Goal: Task Accomplishment & Management: Complete application form

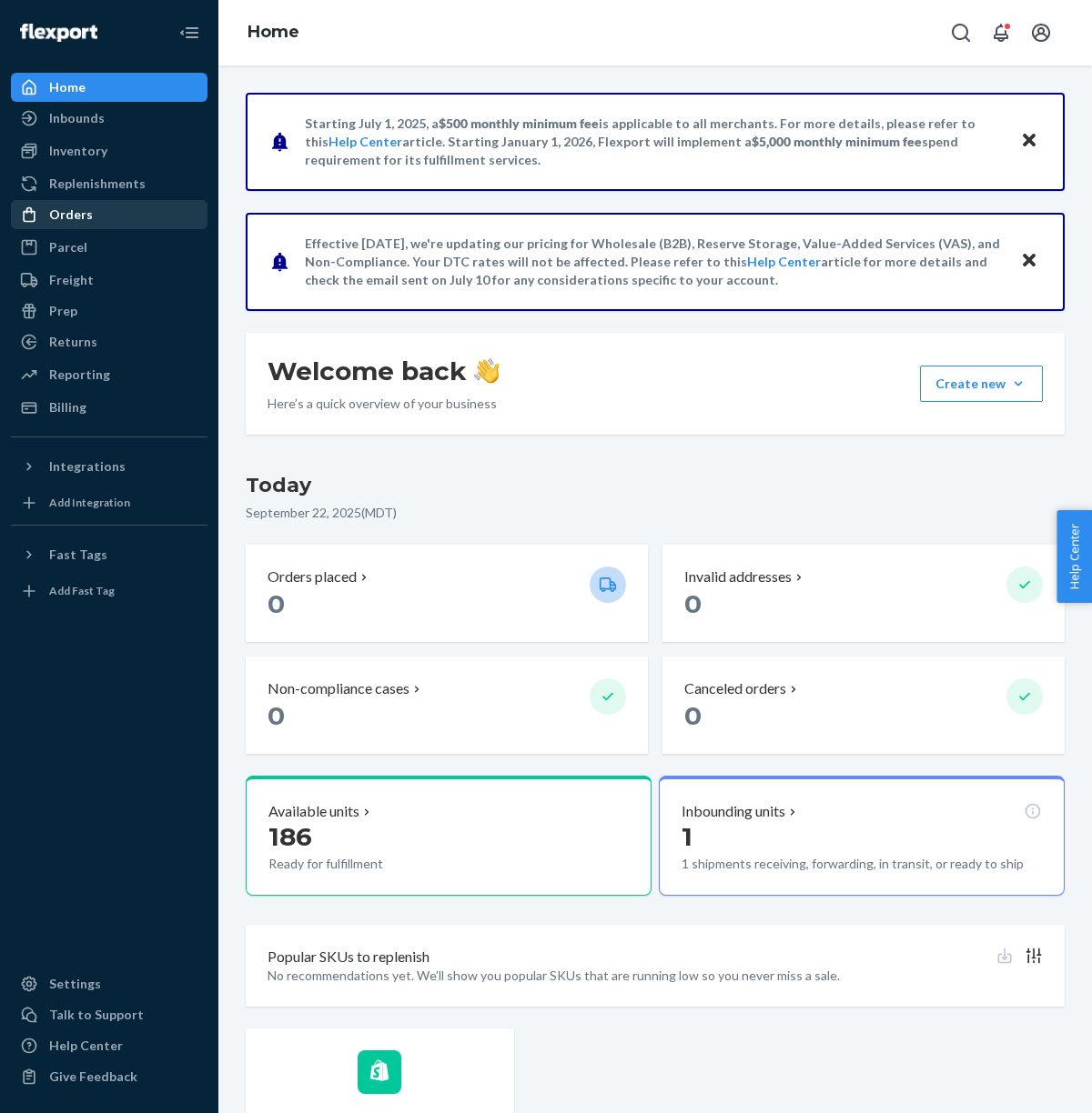
click at [64, 217] on div "Orders" at bounding box center [71, 215] width 44 height 19
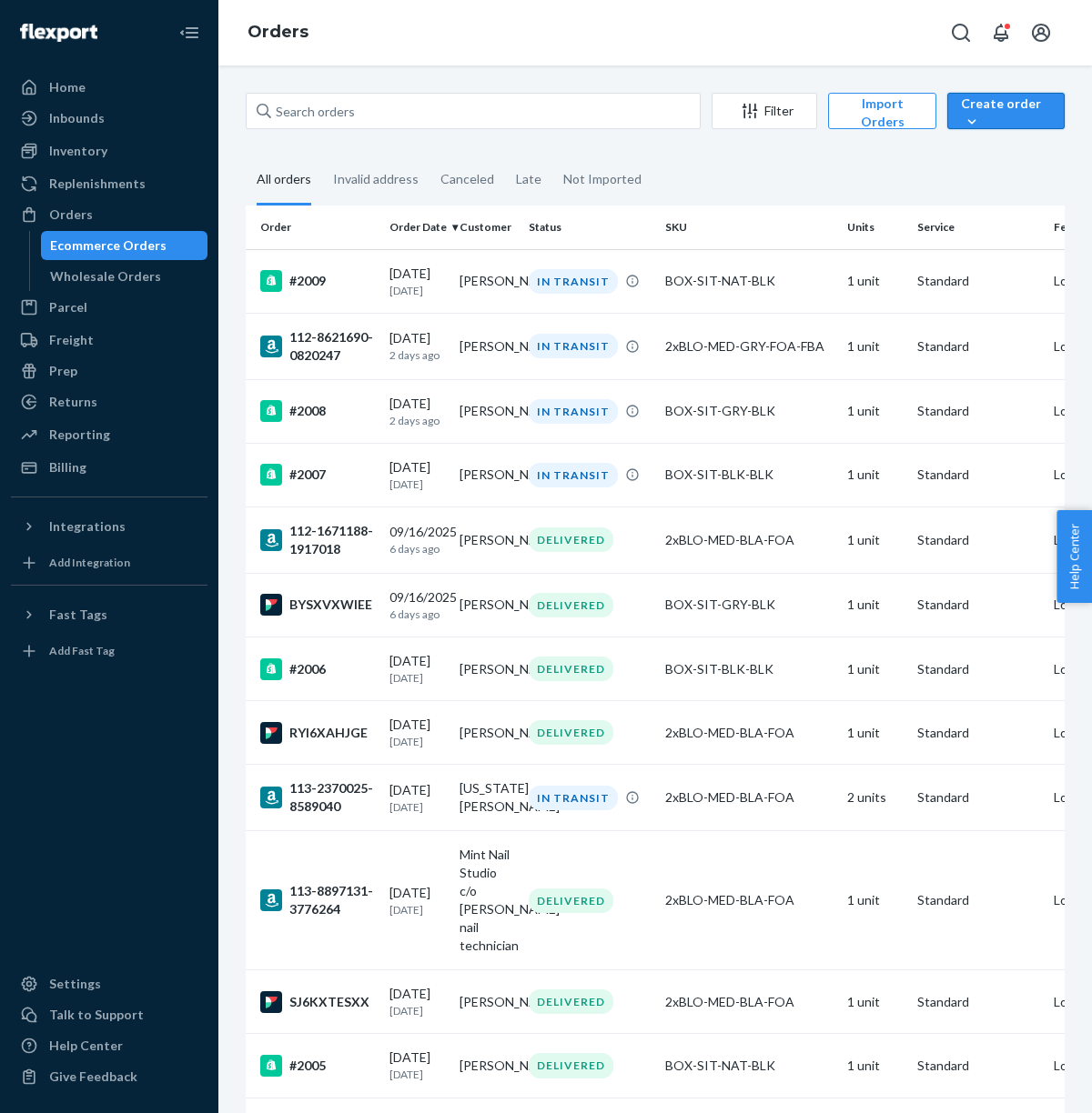
click at [1014, 108] on div "Create order" at bounding box center [1005, 113] width 90 height 36
click at [1015, 156] on span "Ecommerce order" at bounding box center [1022, 154] width 113 height 13
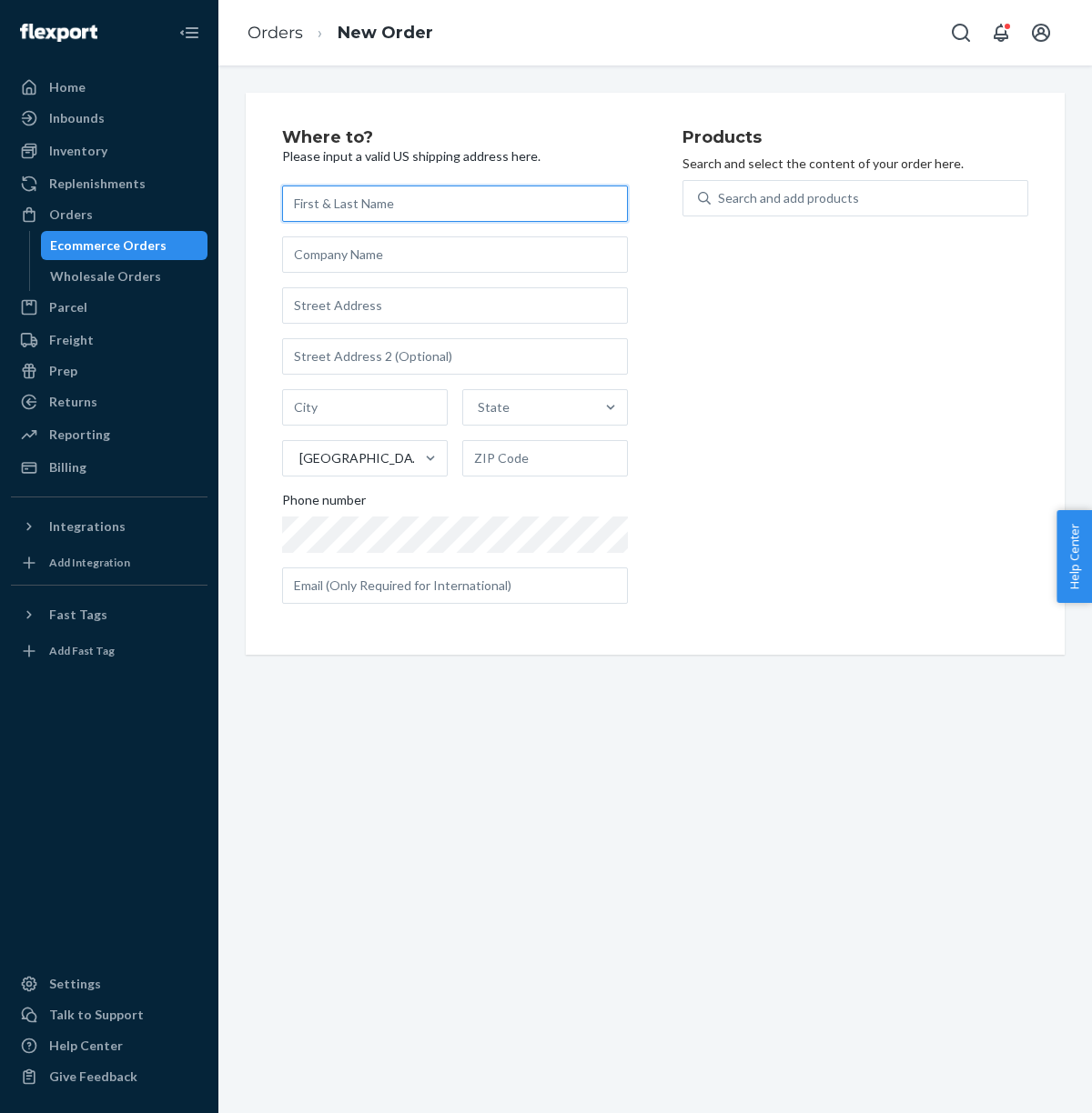
paste input "[PERSON_NAME]"
type input "[PERSON_NAME]"
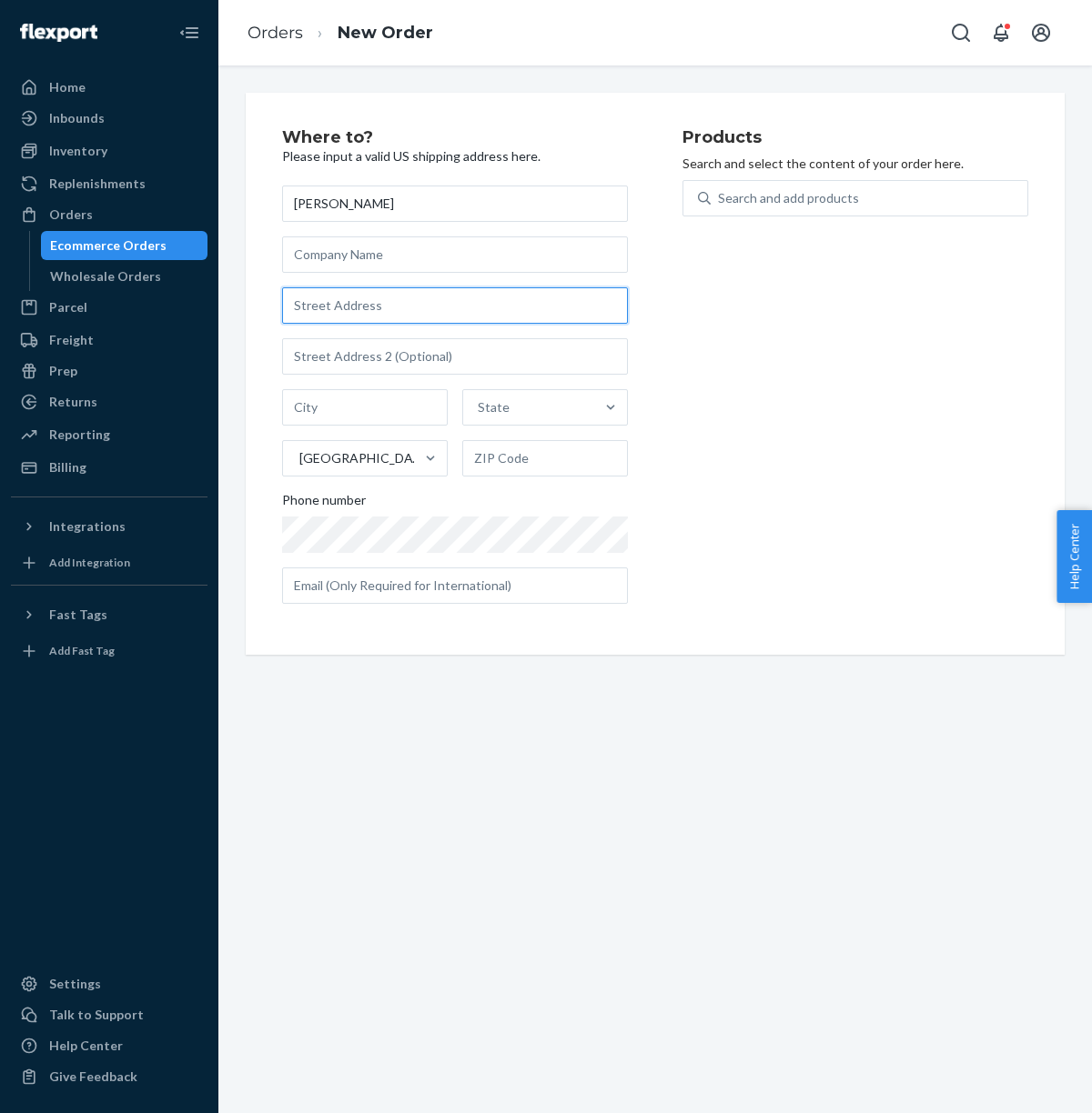
click at [314, 306] on input "text" at bounding box center [455, 305] width 346 height 36
paste input "[STREET_ADDRESS]"
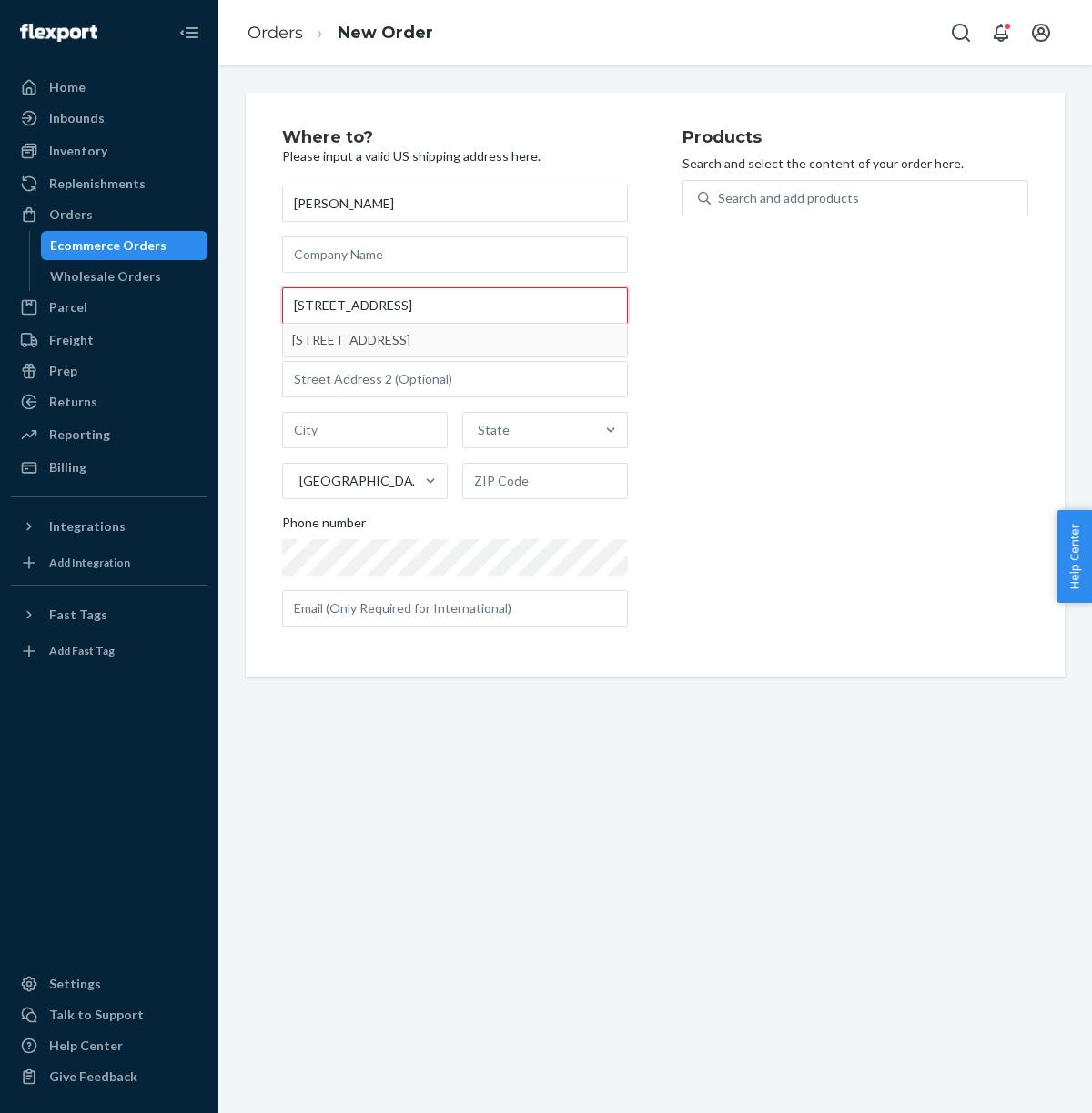
type input "[STREET_ADDRESS]"
type input "[GEOGRAPHIC_DATA]"
type input "06513"
type input "[STREET_ADDRESS]"
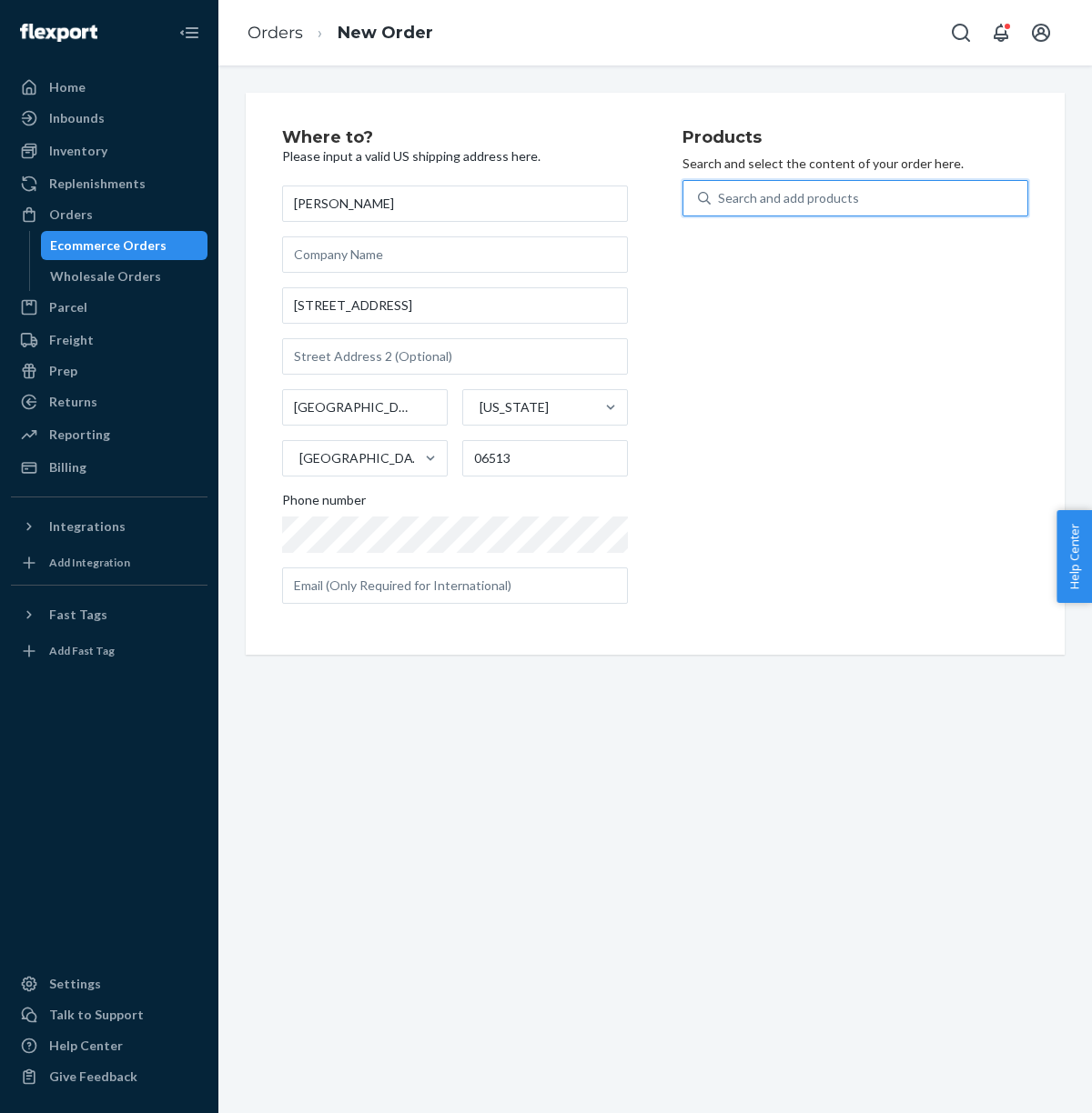
click at [776, 192] on div "Search and add products" at bounding box center [789, 198] width 141 height 19
click at [720, 192] on input "0 results available. Use Up and Down to choose options, press Enter to select t…" at bounding box center [719, 198] width 2 height 19
type input "2x"
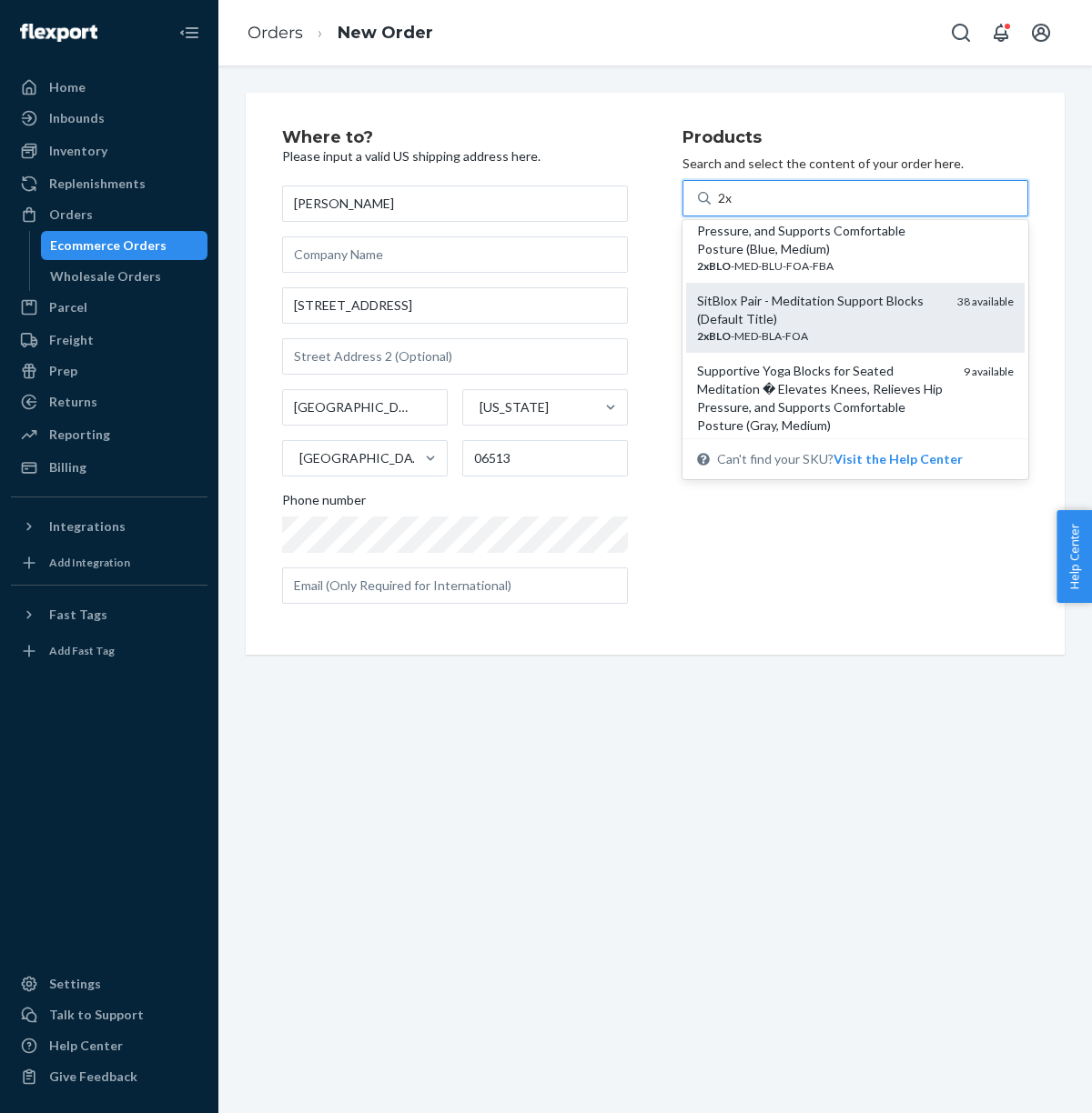
scroll to position [48, 0]
click at [832, 318] on div "SitBlox Pair - Meditation Support Blocks (Default Title)" at bounding box center [819, 309] width 246 height 36
click at [733, 207] on input "2x" at bounding box center [726, 198] width 16 height 19
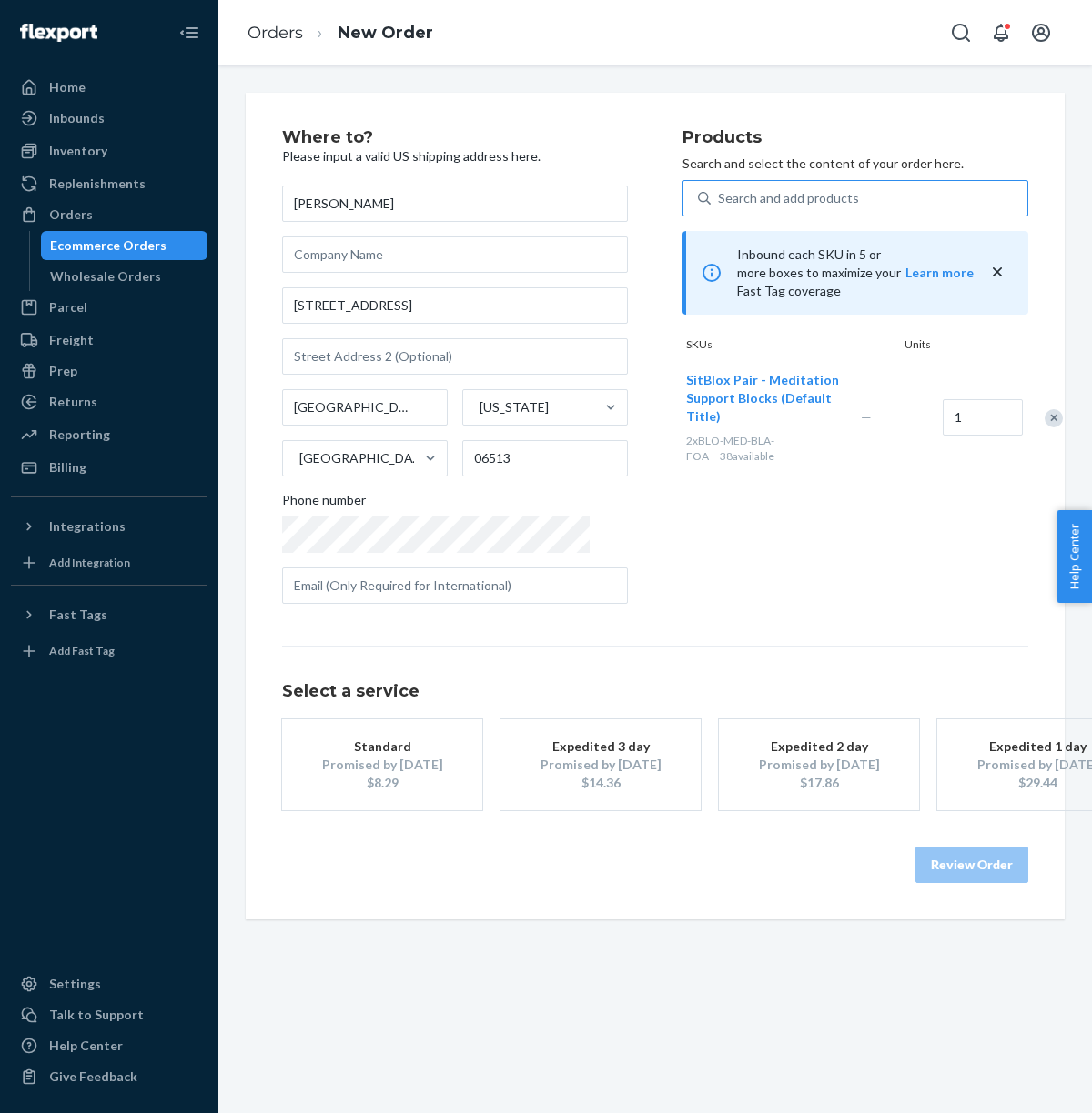
click at [416, 757] on div "Promised by [DATE]" at bounding box center [382, 765] width 145 height 19
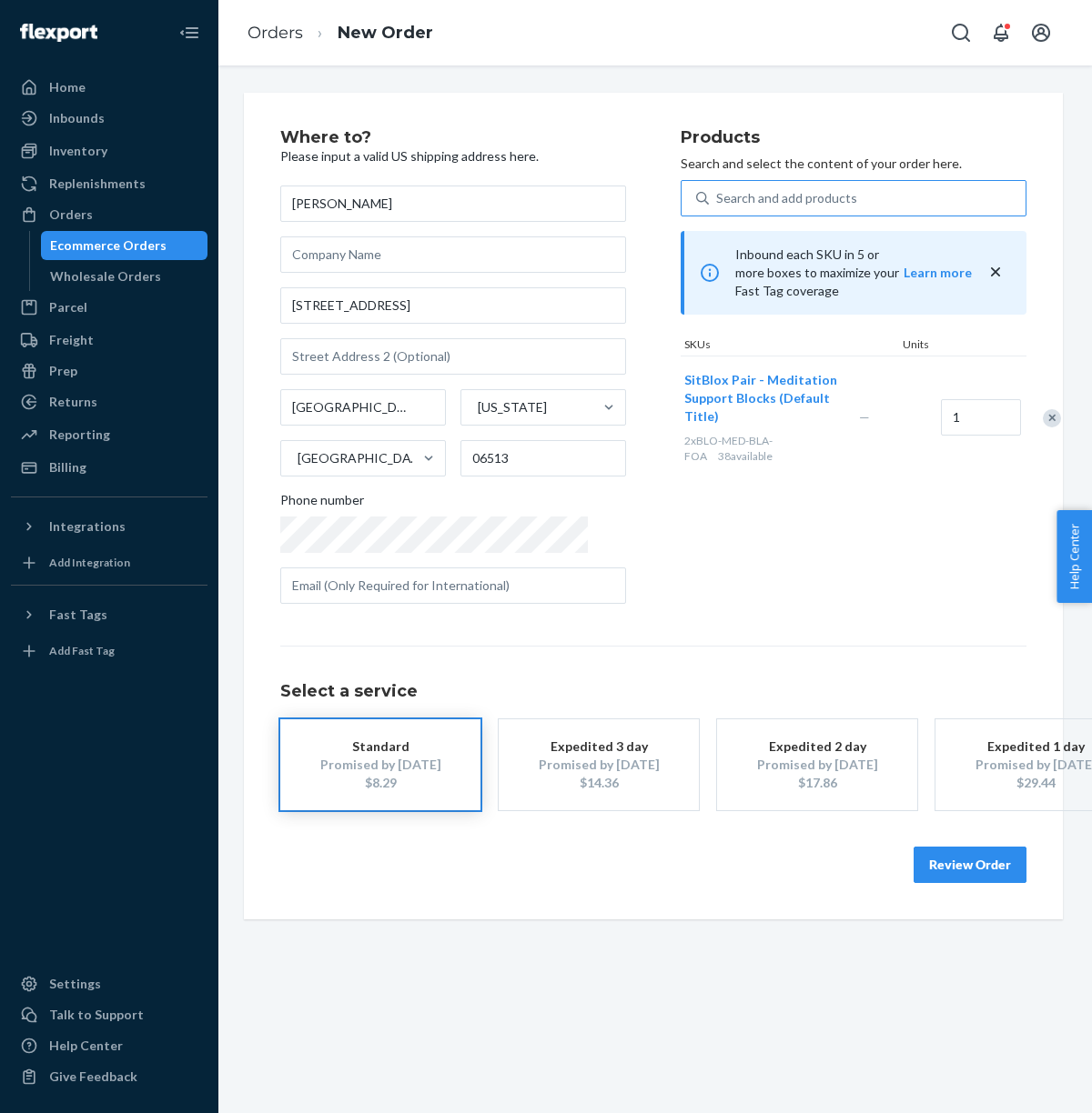
scroll to position [0, 0]
click at [981, 868] on button "Review Order" at bounding box center [971, 865] width 113 height 36
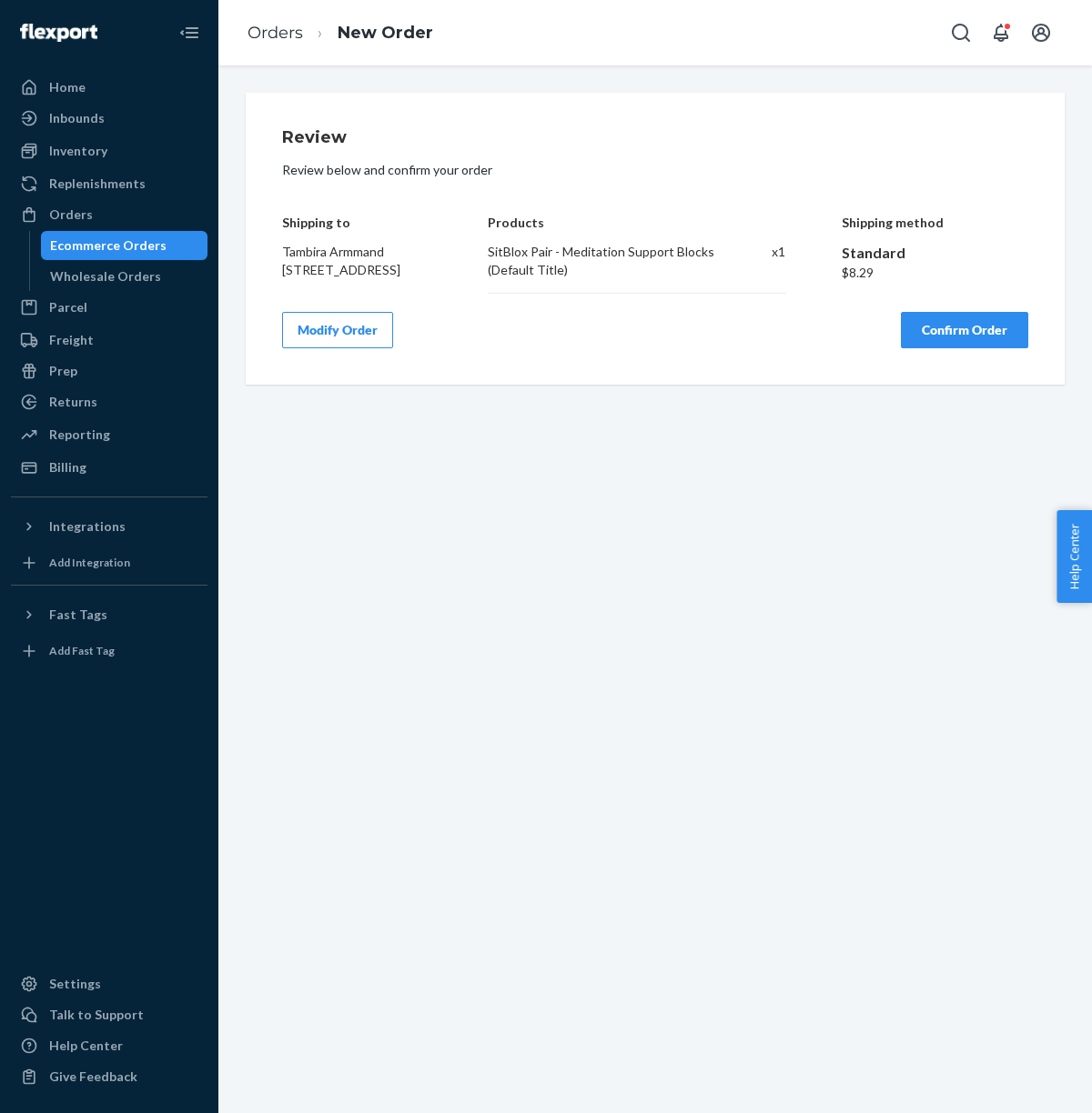
click at [942, 338] on button "Confirm Order" at bounding box center [964, 329] width 127 height 36
